Goal: Transaction & Acquisition: Download file/media

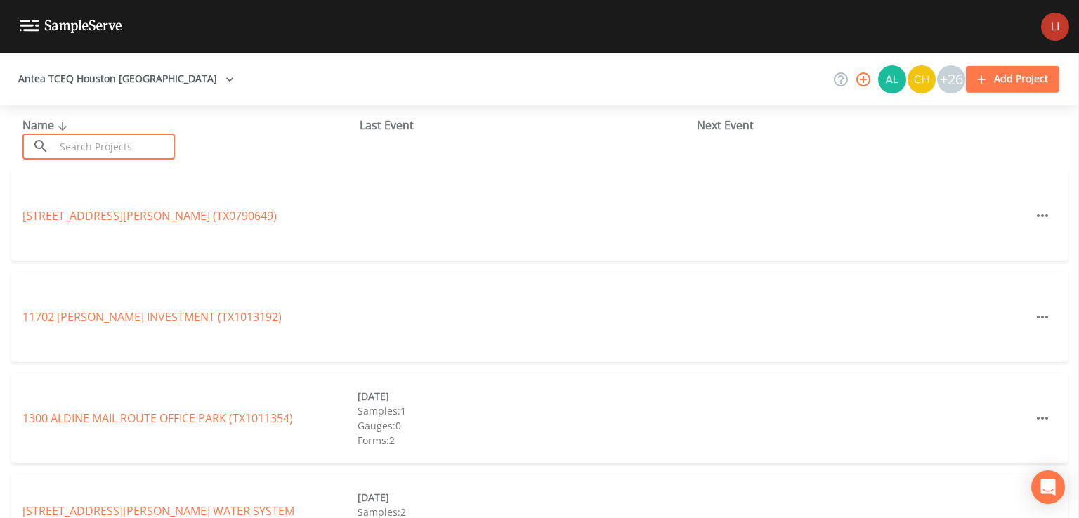
click at [107, 151] on input "text" at bounding box center [115, 146] width 120 height 26
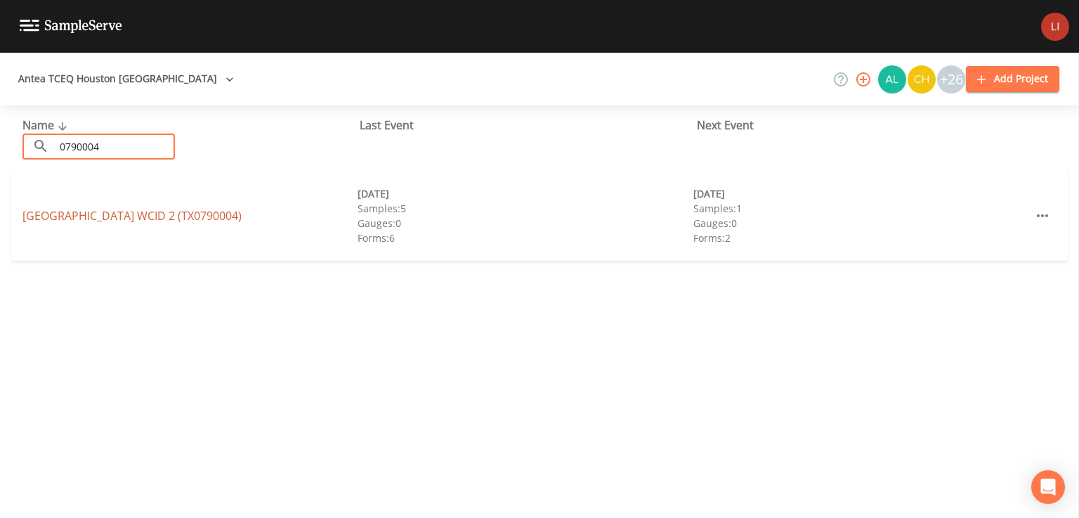
type input "0790004"
click at [101, 212] on link "[GEOGRAPHIC_DATA] 2 (TX0790004)" at bounding box center [131, 215] width 219 height 15
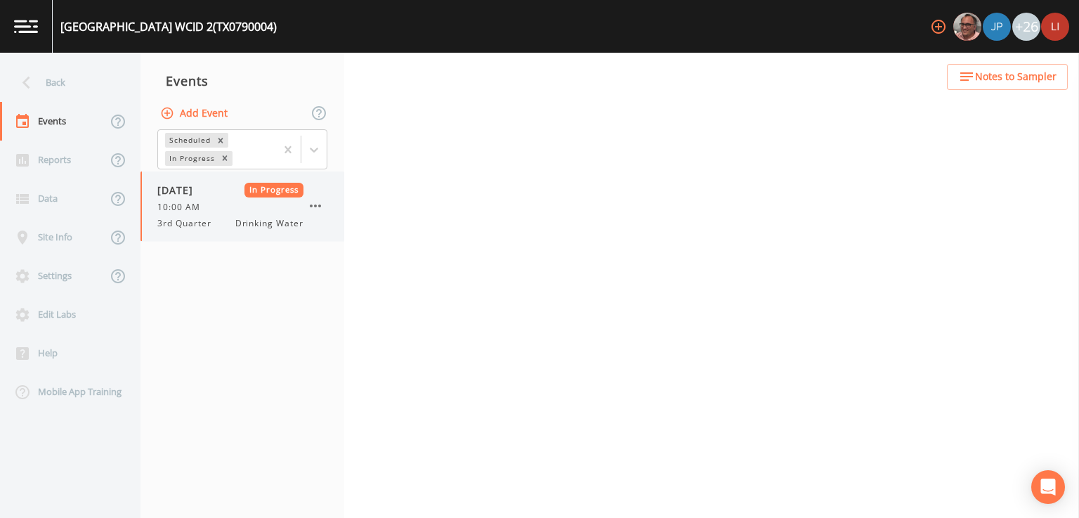
click at [232, 214] on div "[DATE] In Progress 10:00 AM 3rd Quarter Drinking Water" at bounding box center [230, 206] width 146 height 47
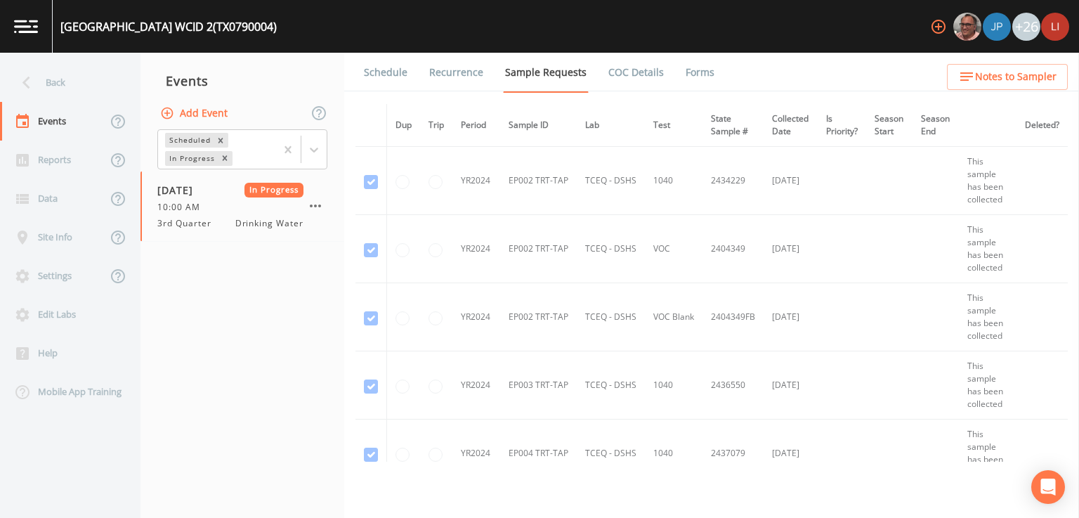
click at [690, 68] on link "Forms" at bounding box center [699, 72] width 33 height 39
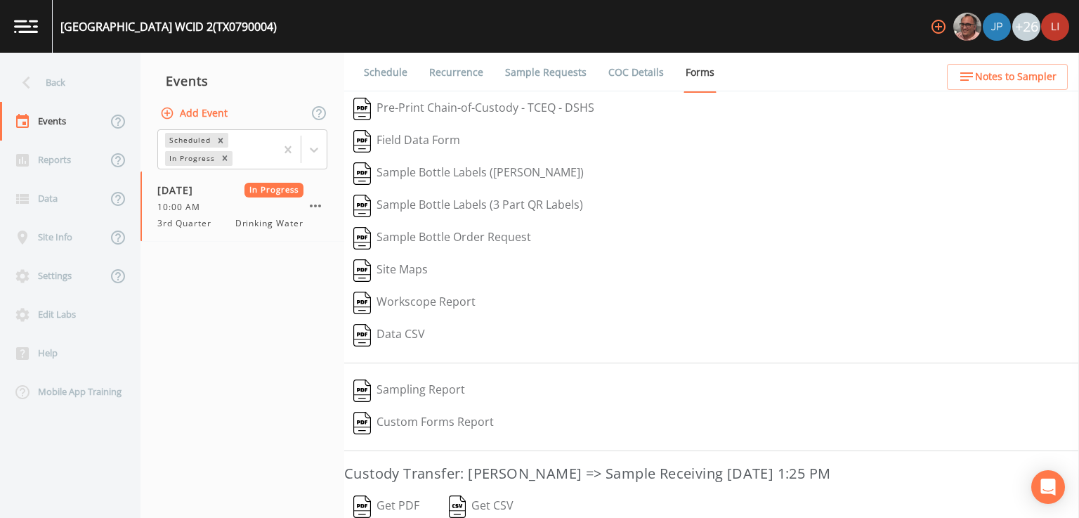
click at [398, 501] on button "Get PDF" at bounding box center [386, 506] width 84 height 32
